Goal: Task Accomplishment & Management: Manage account settings

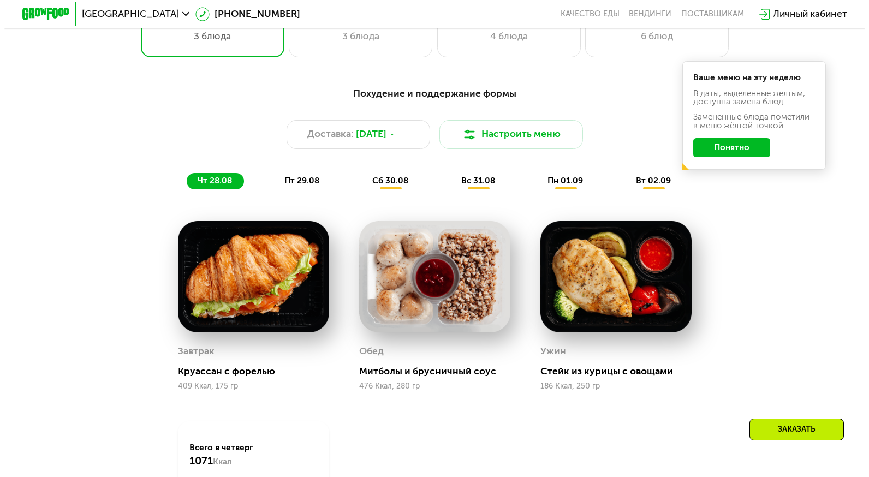
scroll to position [600, 0]
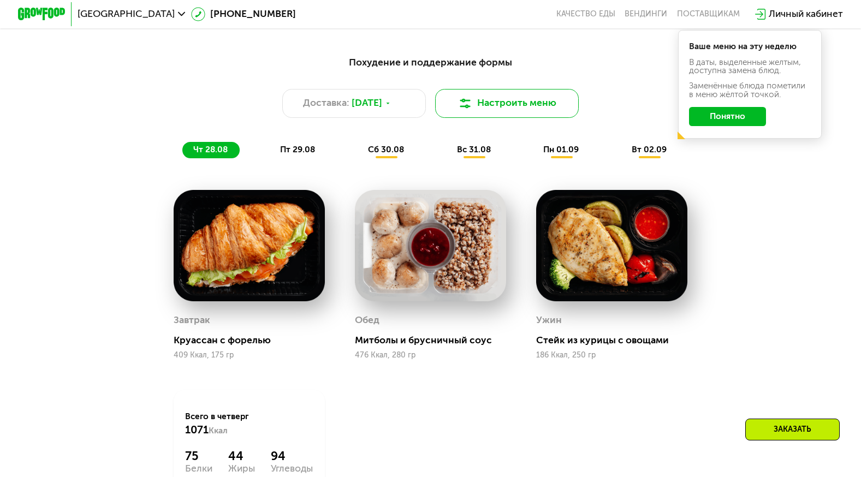
click at [492, 109] on button "Настроить меню" at bounding box center [507, 103] width 144 height 29
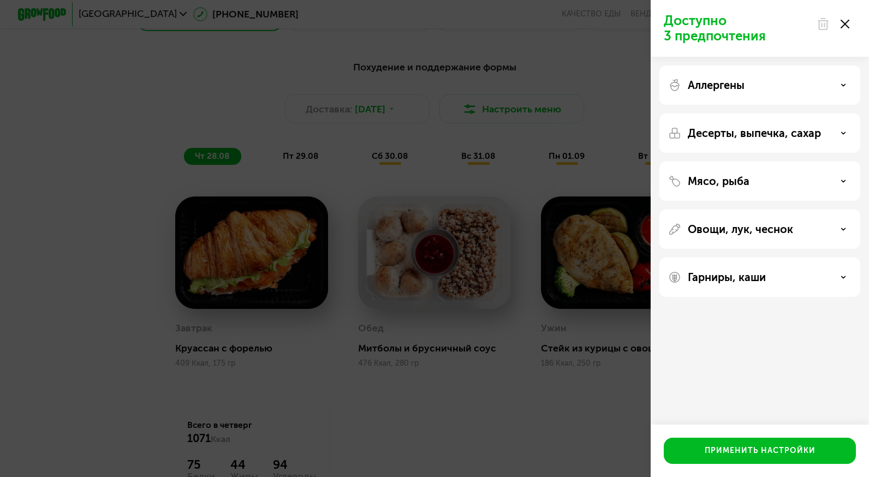
click at [692, 85] on p "Аллергены" at bounding box center [716, 85] width 57 height 13
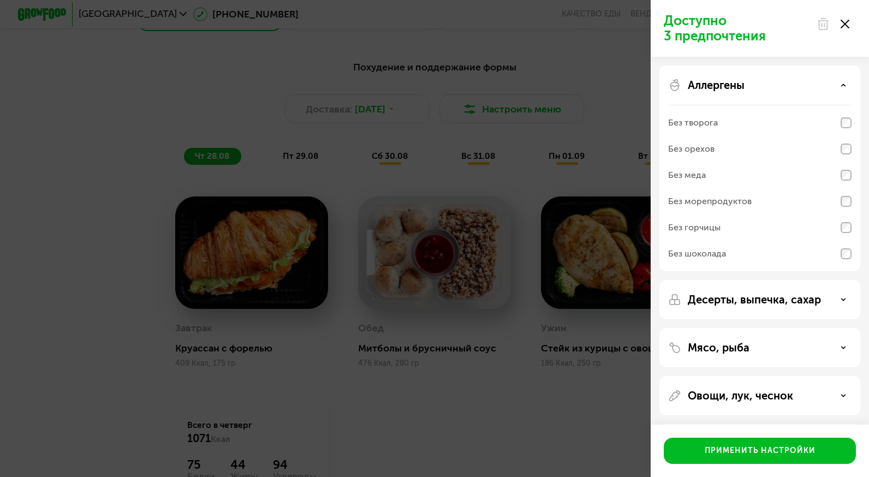
click at [707, 188] on div "Без меда" at bounding box center [759, 201] width 183 height 26
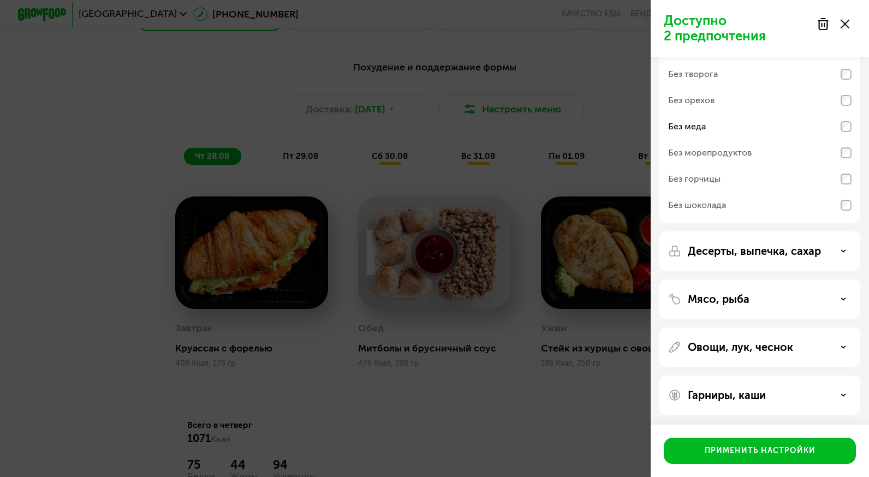
scroll to position [50, 0]
click at [752, 165] on div "Без морепродуктов" at bounding box center [759, 178] width 183 height 26
click at [798, 254] on p "Десерты, выпечка, сахар" at bounding box center [754, 249] width 133 height 13
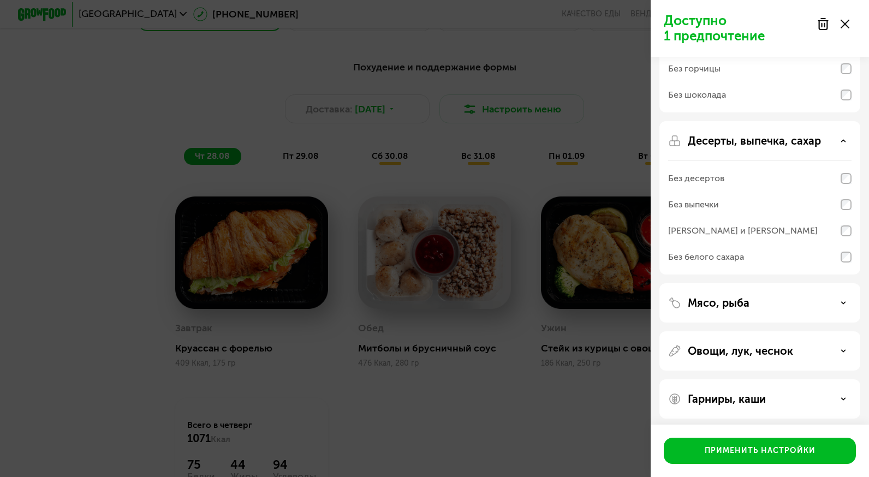
scroll to position [164, 0]
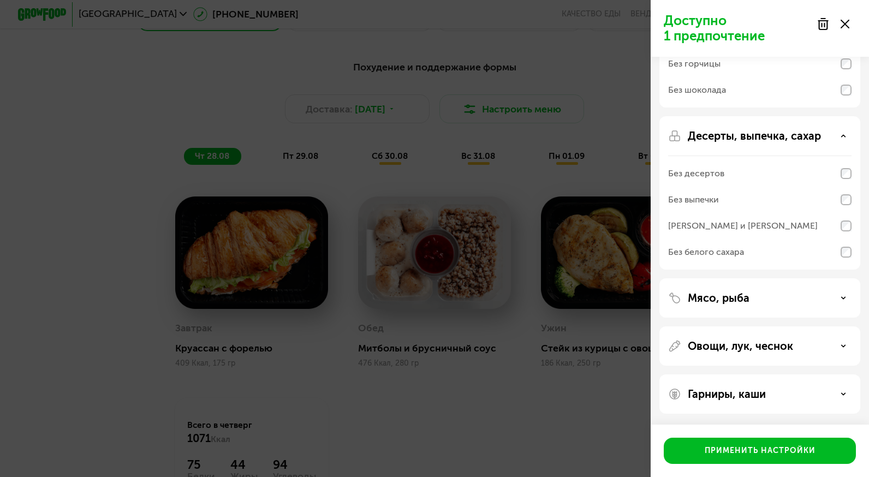
click at [771, 294] on div "Мясо, рыба" at bounding box center [759, 297] width 183 height 13
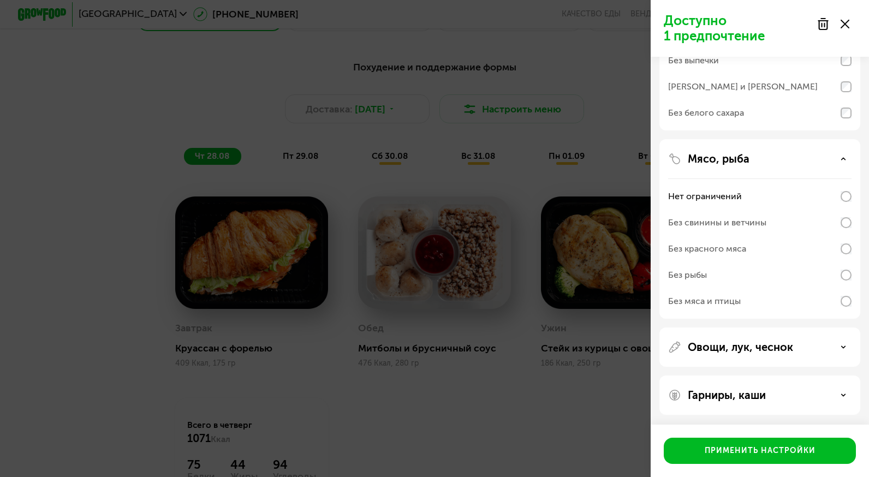
scroll to position [304, 0]
click at [717, 270] on div "Без рыбы" at bounding box center [759, 274] width 183 height 26
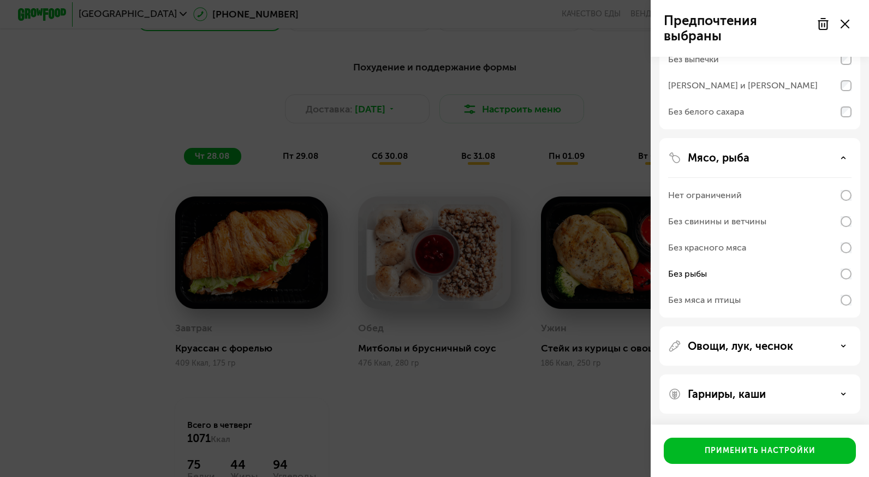
click at [750, 225] on div "Без свинины и ветчины" at bounding box center [717, 221] width 98 height 13
click at [749, 279] on div "Без рыбы" at bounding box center [759, 274] width 183 height 26
click at [787, 341] on p "Овощи, лук, чеснок" at bounding box center [740, 345] width 105 height 13
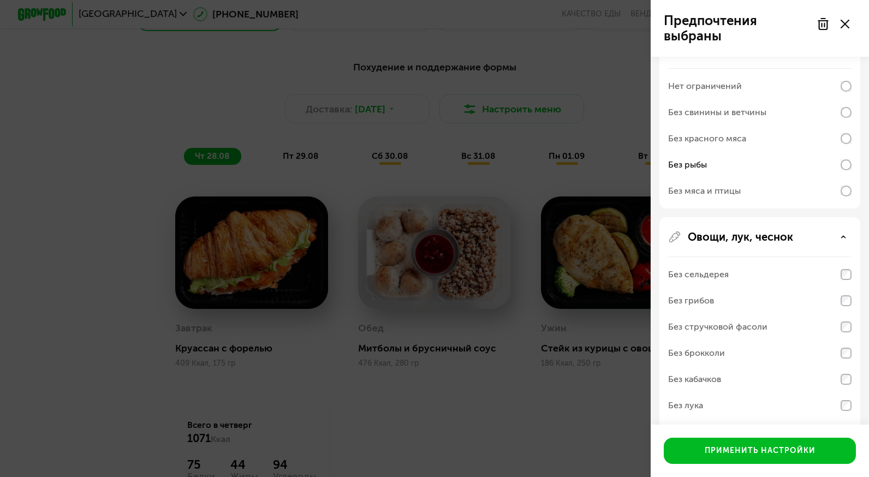
click at [797, 301] on div "Без грибов" at bounding box center [759, 301] width 183 height 26
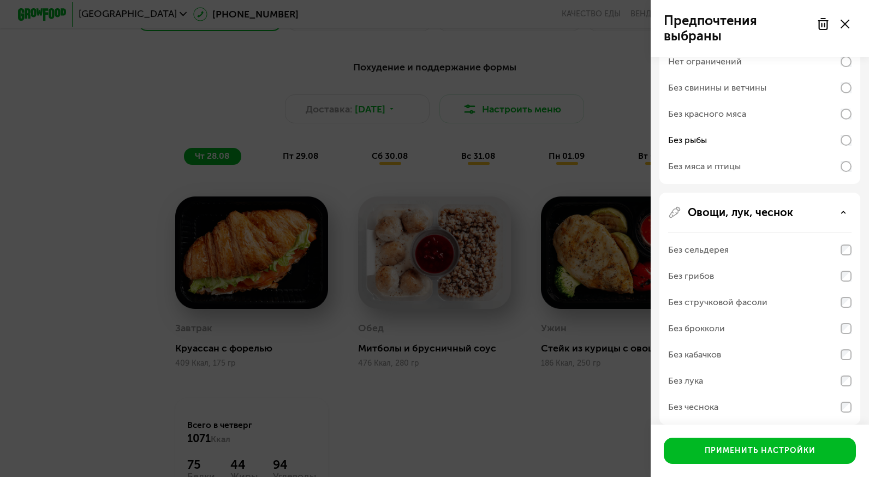
scroll to position [468, 0]
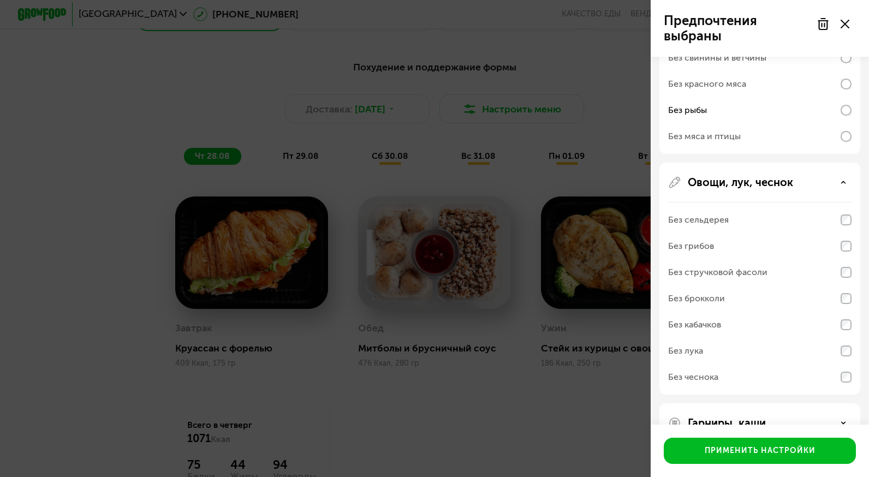
click at [715, 250] on div "Без грибов" at bounding box center [759, 246] width 183 height 26
click at [728, 252] on div "Без грибов" at bounding box center [759, 246] width 183 height 26
click at [705, 244] on div "Без грибов" at bounding box center [691, 246] width 46 height 13
click at [702, 246] on div "Без грибов" at bounding box center [691, 246] width 46 height 13
click at [687, 242] on div "Без грибов" at bounding box center [691, 246] width 46 height 13
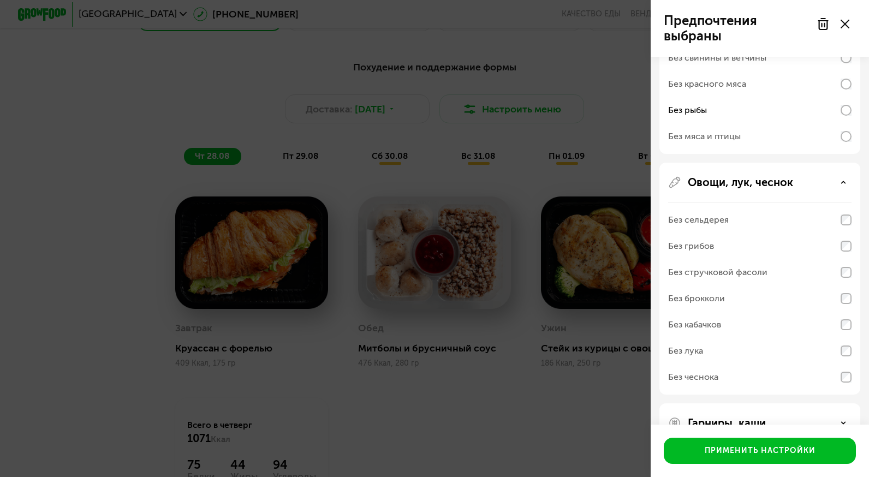
click at [834, 238] on div "Без грибов" at bounding box center [759, 246] width 183 height 26
click at [851, 403] on div "Овощи, лук, чеснок Без сельдерея Без грибов Без стручковой фасоли Без брокколи …" at bounding box center [759, 422] width 201 height 39
drag, startPoint x: 851, startPoint y: 258, endPoint x: 781, endPoint y: 252, distance: 69.6
click at [781, 252] on div "Без грибов" at bounding box center [759, 246] width 183 height 26
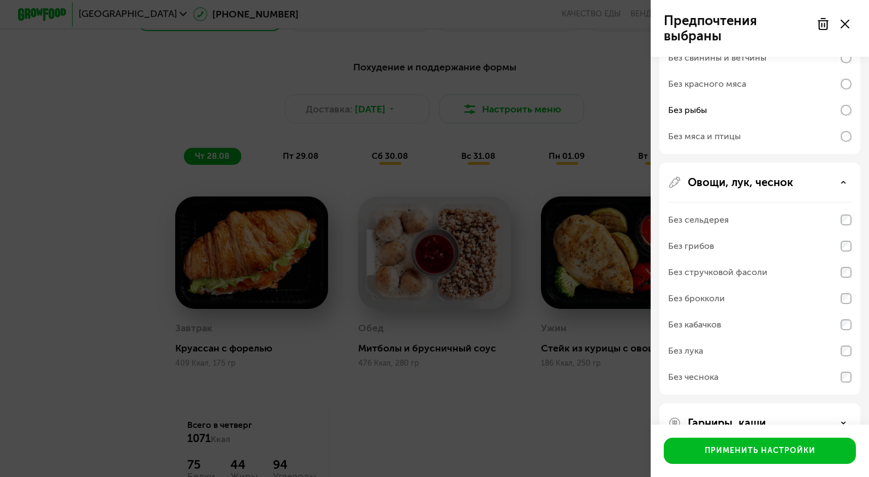
click at [775, 273] on div "Без стручковой фасоли" at bounding box center [759, 272] width 183 height 26
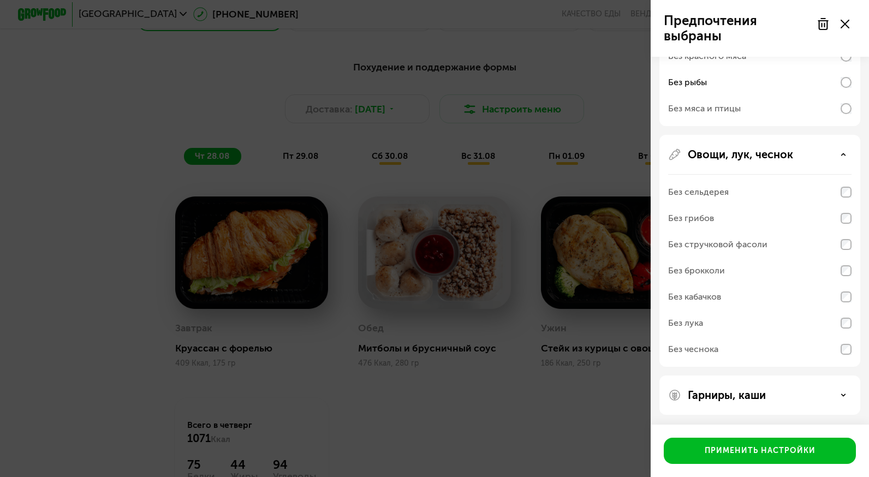
scroll to position [497, 0]
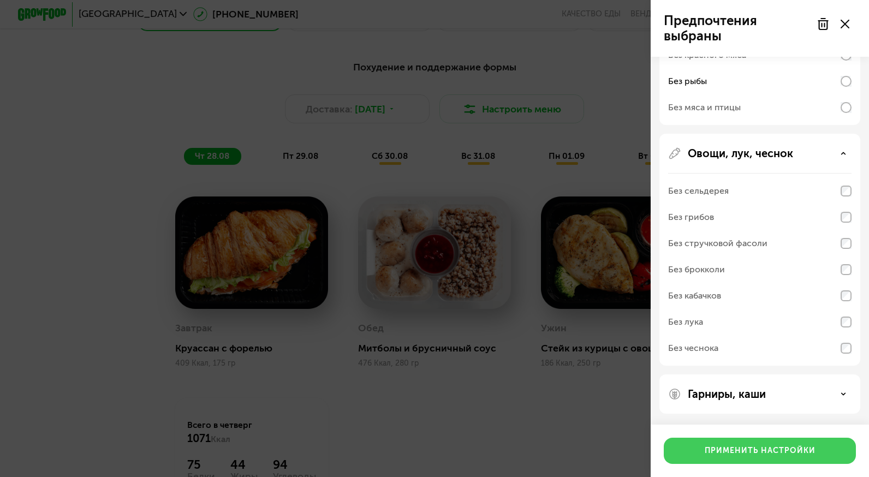
click at [776, 449] on div "Применить настройки" at bounding box center [759, 450] width 111 height 11
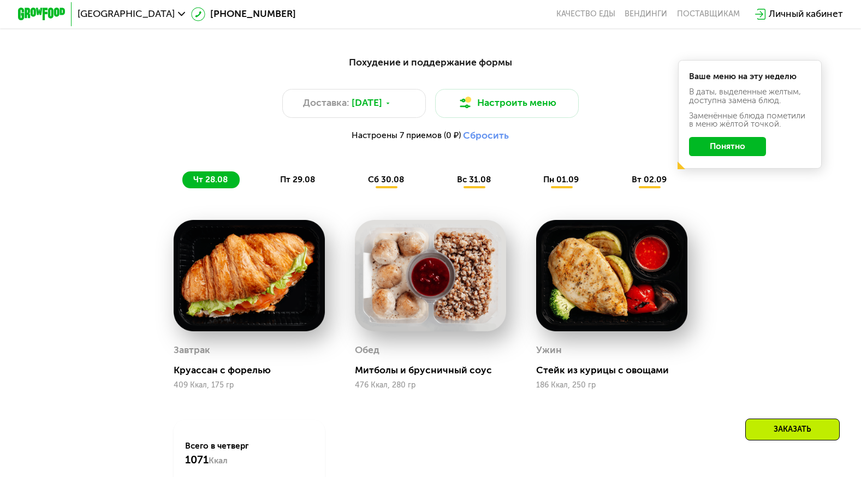
click at [742, 152] on button "Понятно" at bounding box center [727, 146] width 77 height 19
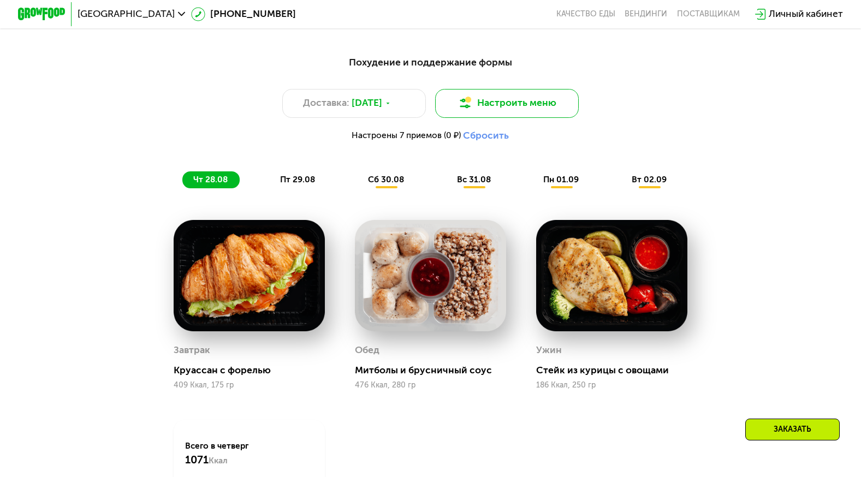
click at [519, 112] on button "Настроить меню" at bounding box center [507, 103] width 144 height 29
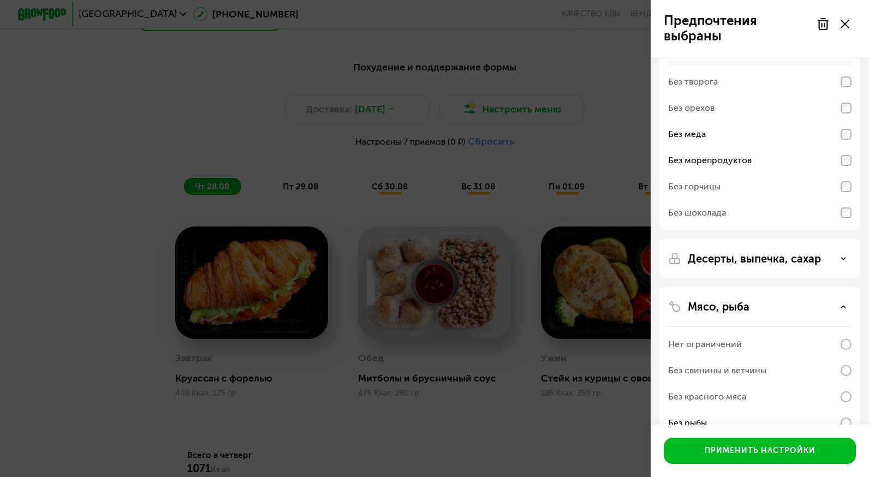
scroll to position [190, 0]
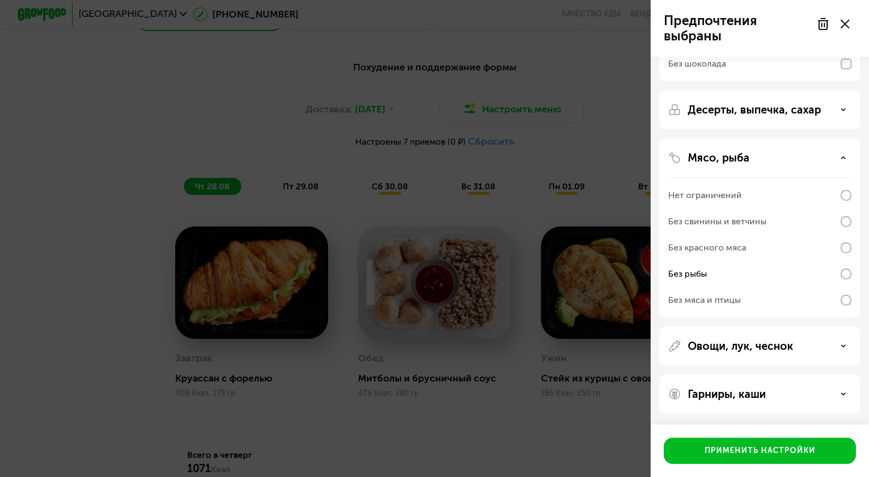
click at [809, 374] on div "Овощи, лук, чеснок" at bounding box center [759, 393] width 201 height 39
click at [813, 347] on div "Овощи, лук, чеснок" at bounding box center [759, 345] width 183 height 13
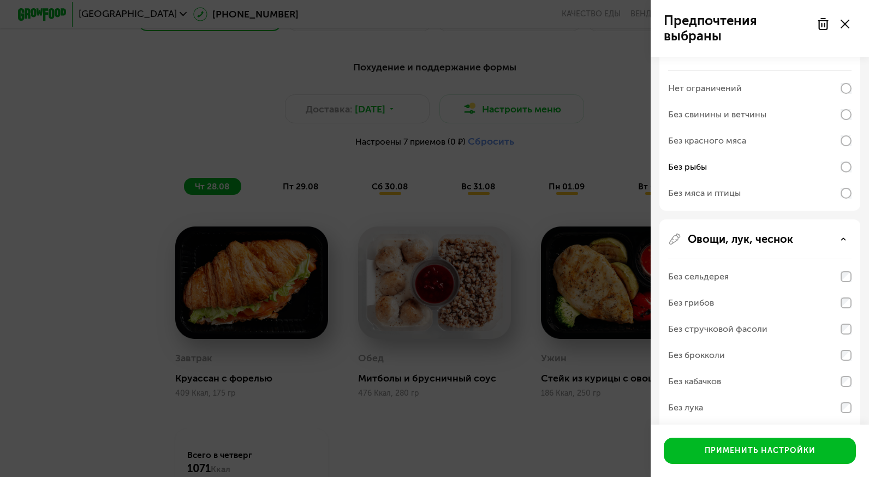
scroll to position [299, 0]
click at [708, 298] on div "Без грибов" at bounding box center [691, 300] width 46 height 13
click at [679, 299] on div "Без грибов" at bounding box center [691, 300] width 46 height 13
click at [668, 296] on div "Без грибов" at bounding box center [691, 300] width 46 height 13
click at [594, 165] on div "Предпочтения выбраны Аллергены Без творога Без орехов Без меда Без морепродукто…" at bounding box center [434, 238] width 869 height 477
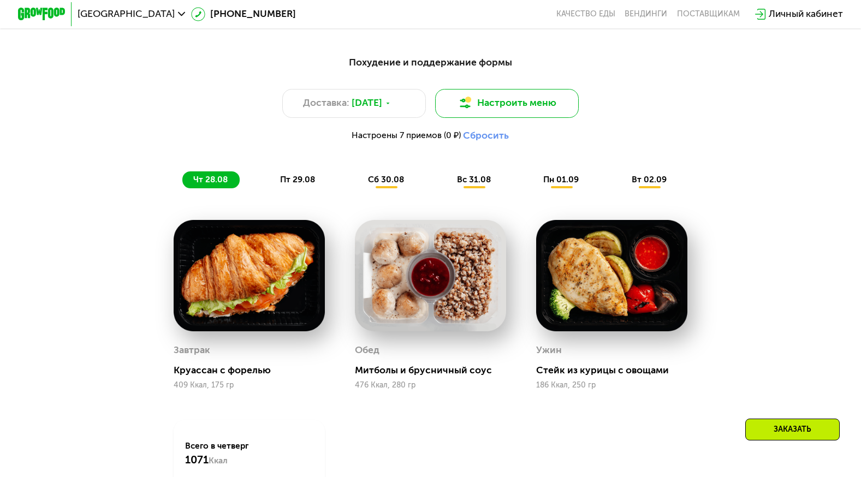
click at [534, 116] on button "Настроить меню" at bounding box center [507, 103] width 144 height 29
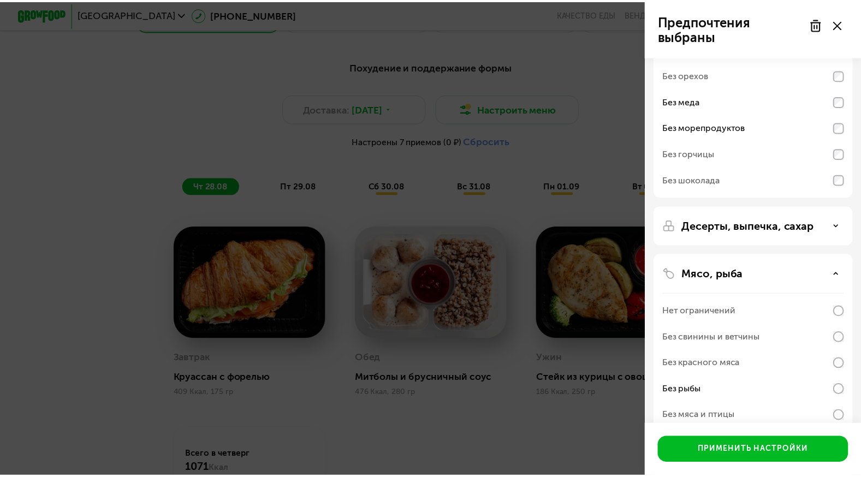
scroll to position [109, 0]
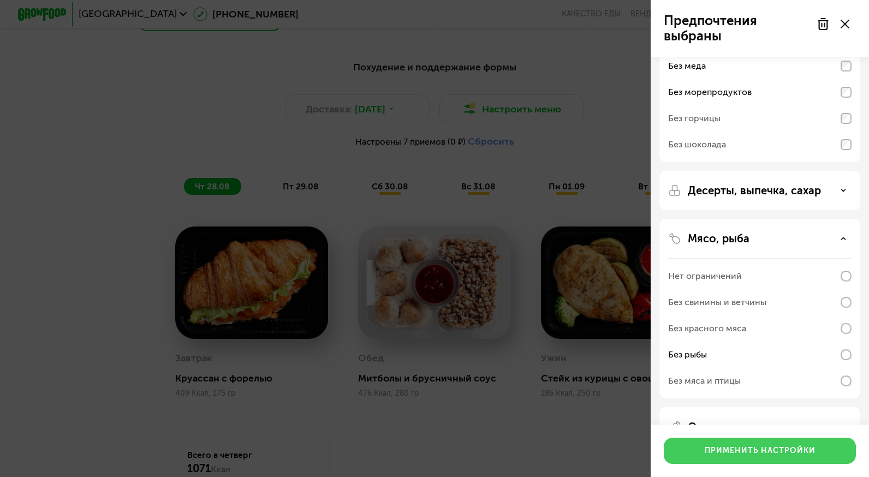
click at [769, 450] on div "Применить настройки" at bounding box center [759, 450] width 111 height 11
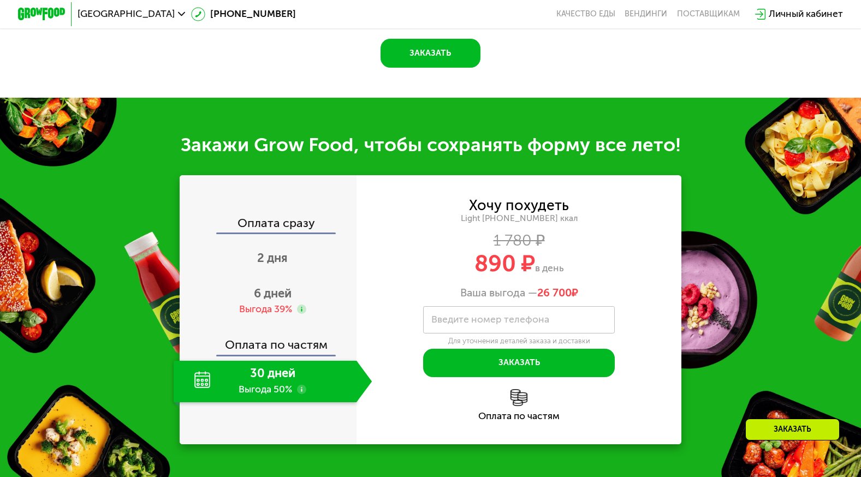
scroll to position [1146, 0]
